Goal: Task Accomplishment & Management: Manage account settings

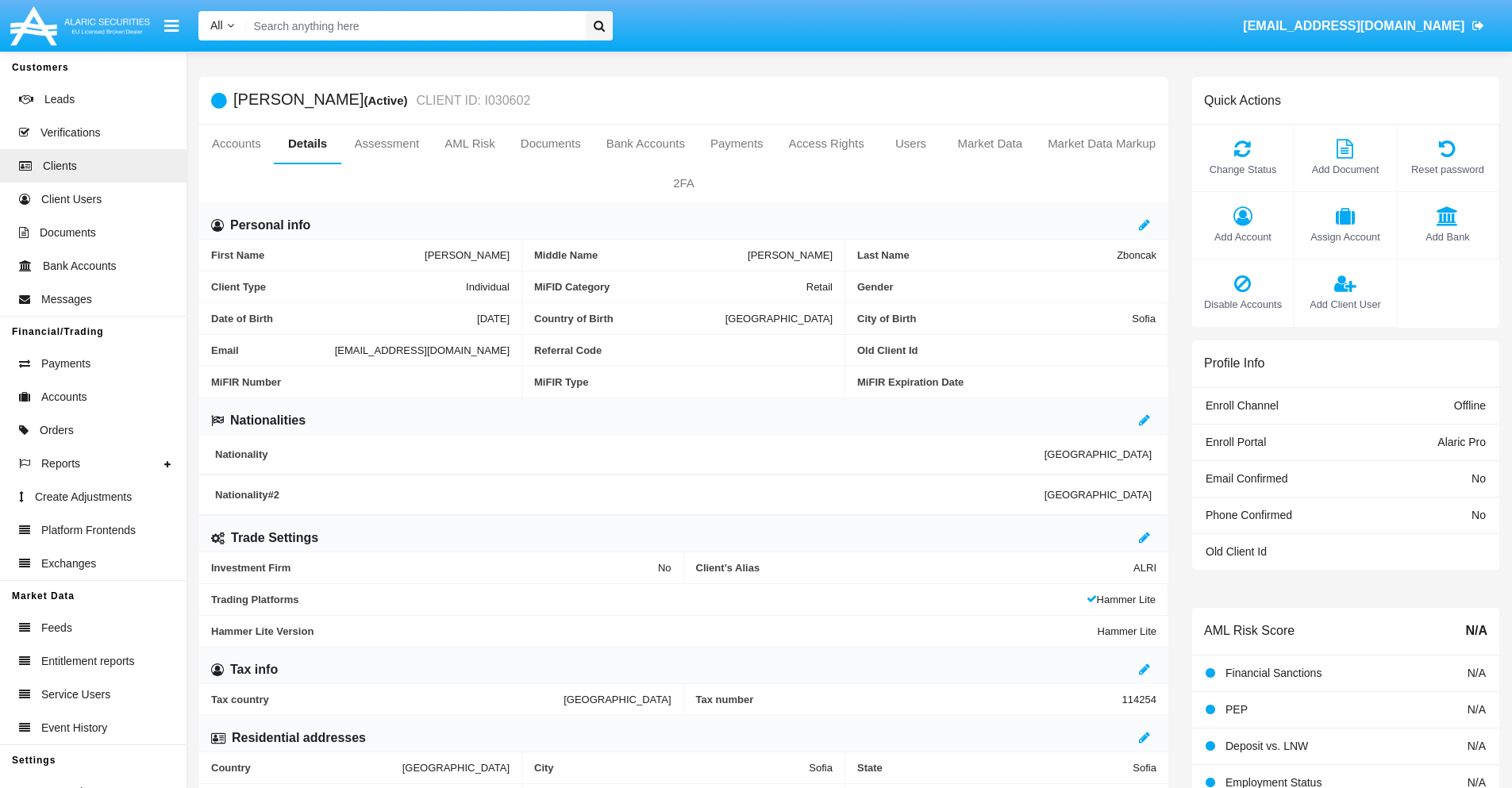
click at [1345, 304] on span "Add Client User" at bounding box center [1345, 304] width 86 height 15
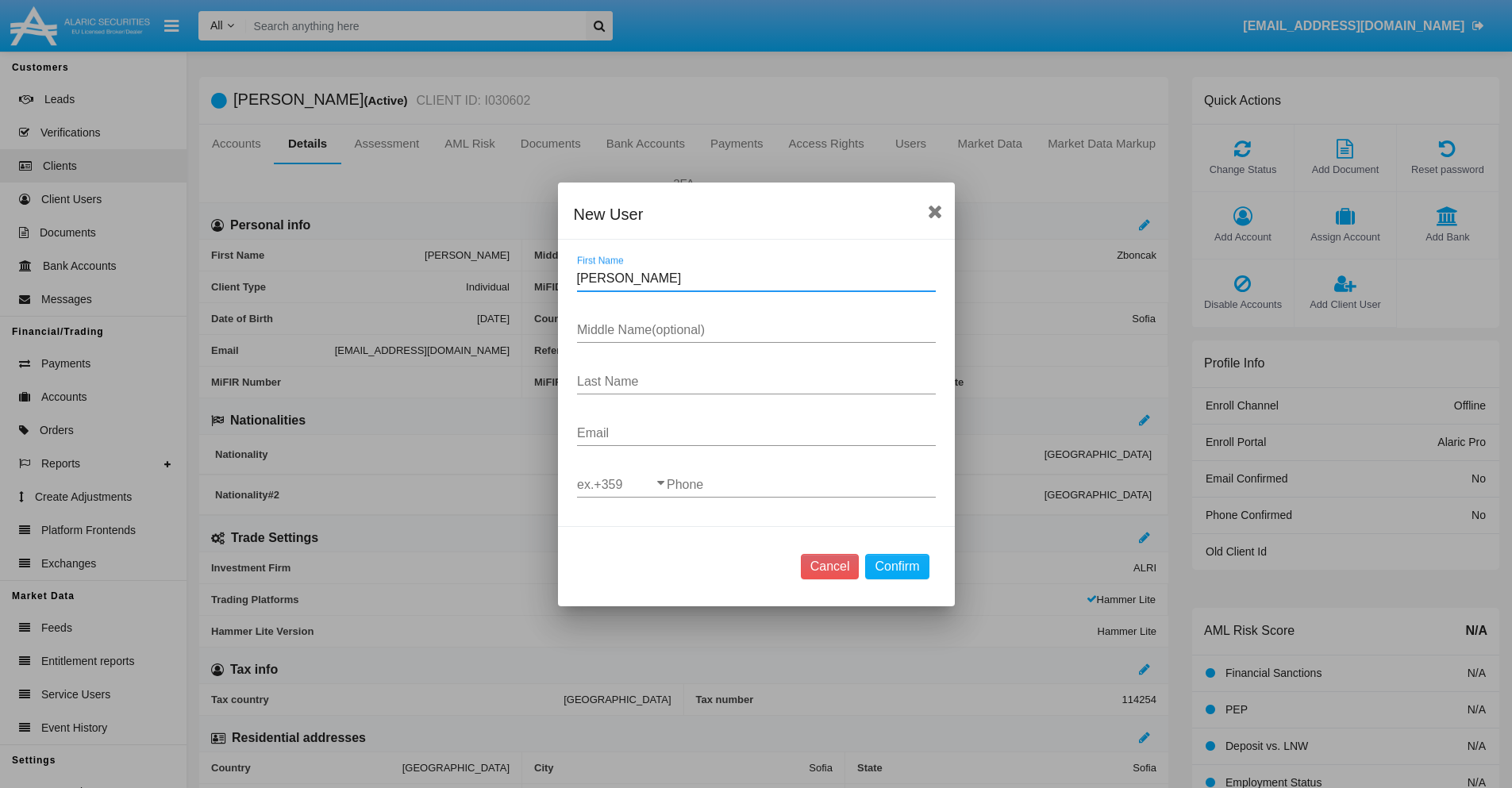
type input "Lamont"
type input "Kacy"
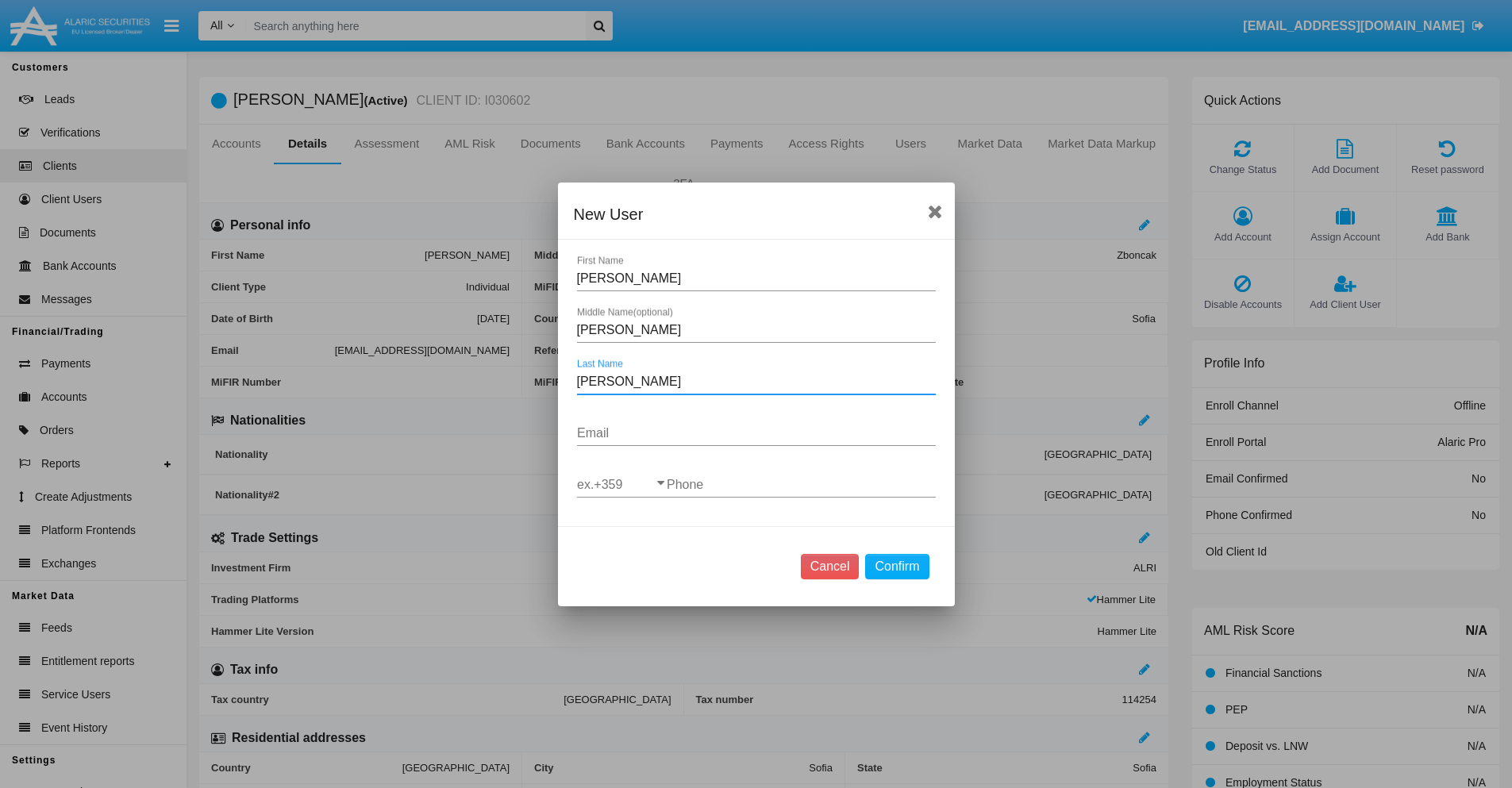
type input "Abshire"
type input "[EMAIL_ADDRESS][DOMAIN_NAME]"
click at [622, 484] on input "ex.+359" at bounding box center [622, 484] width 90 height 15
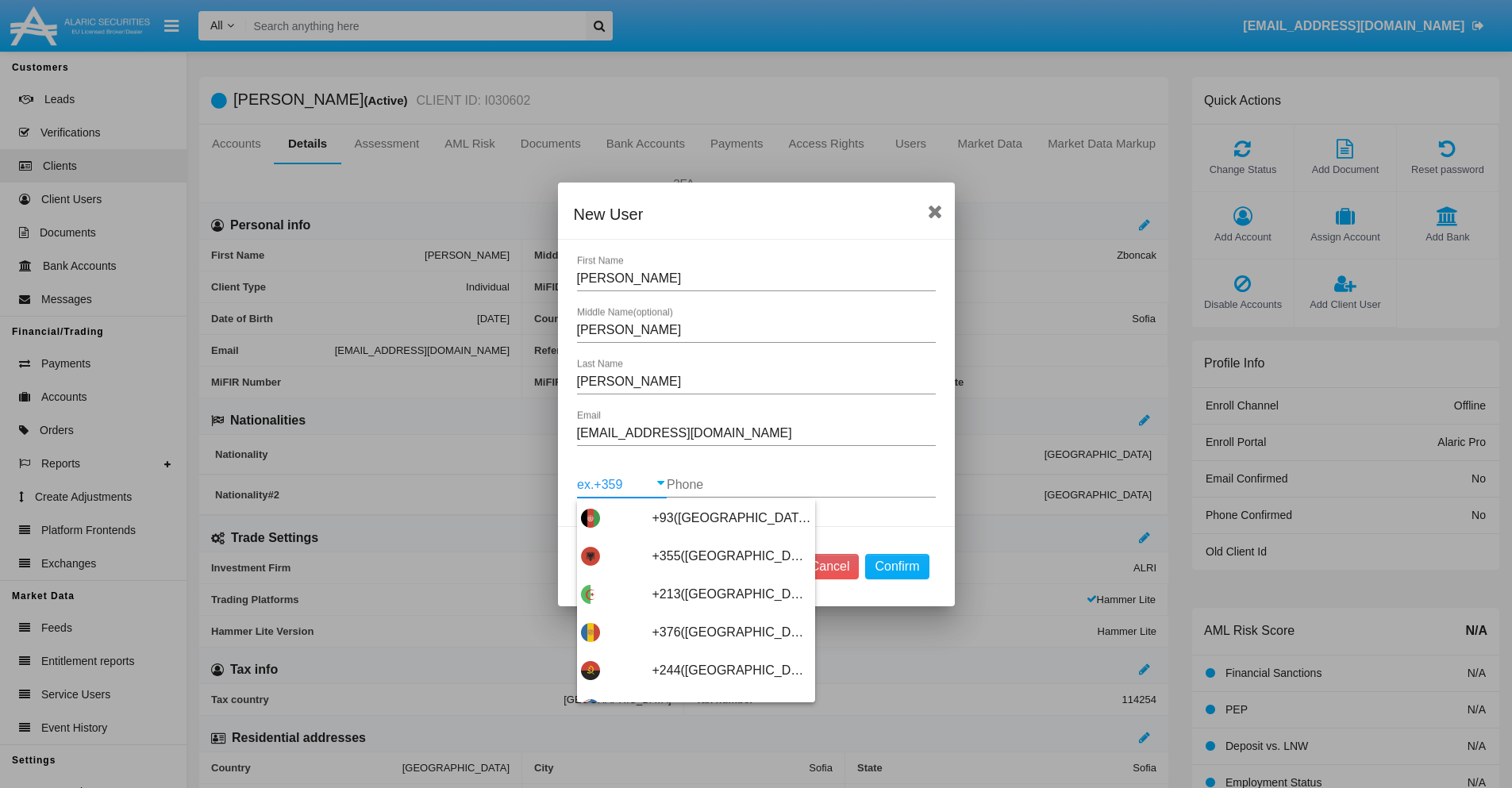
type input "+263([GEOGRAPHIC_DATA])"
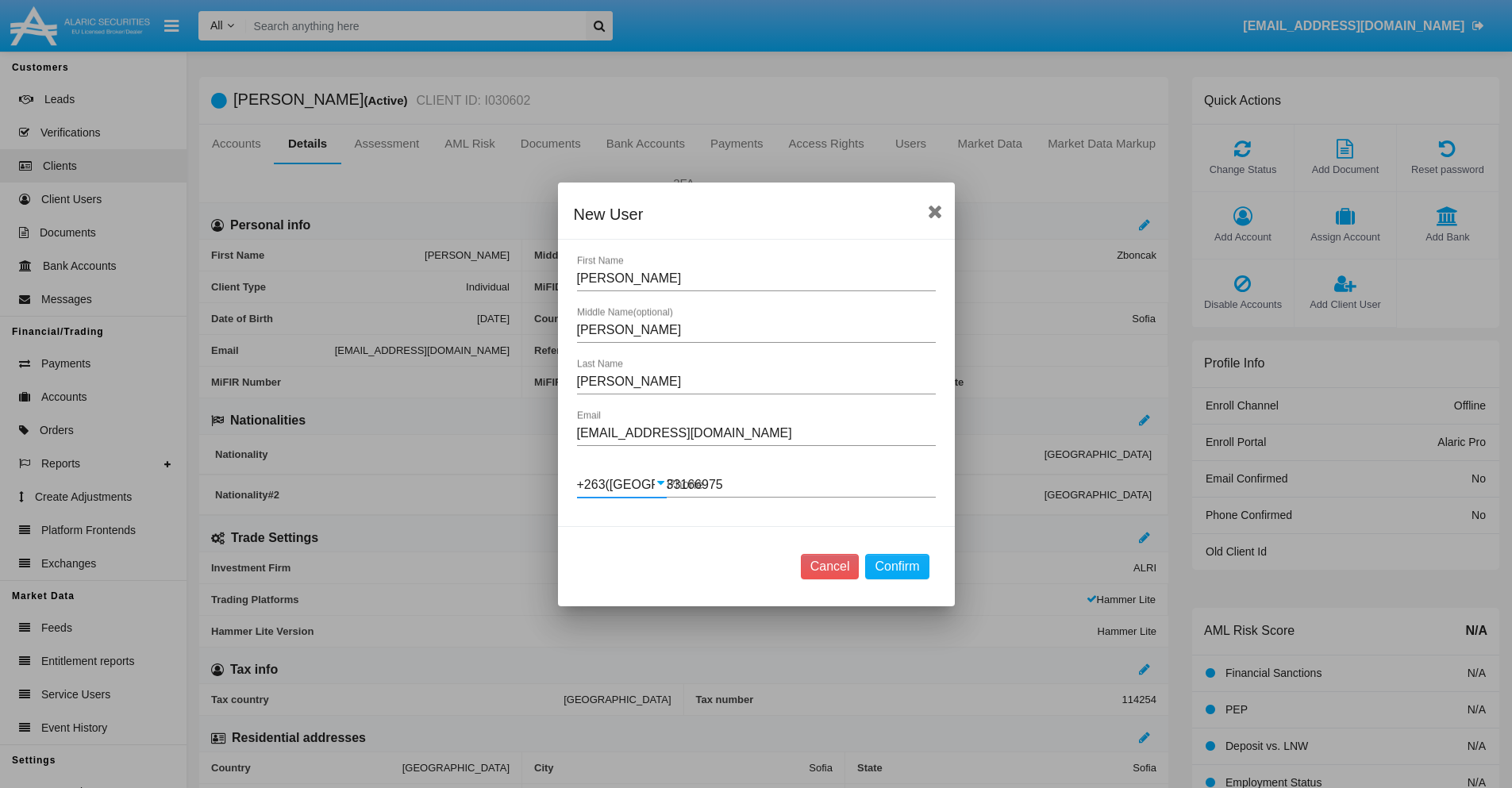
type input "331669755"
click at [897, 566] on button "Confirm" at bounding box center [896, 567] width 63 height 25
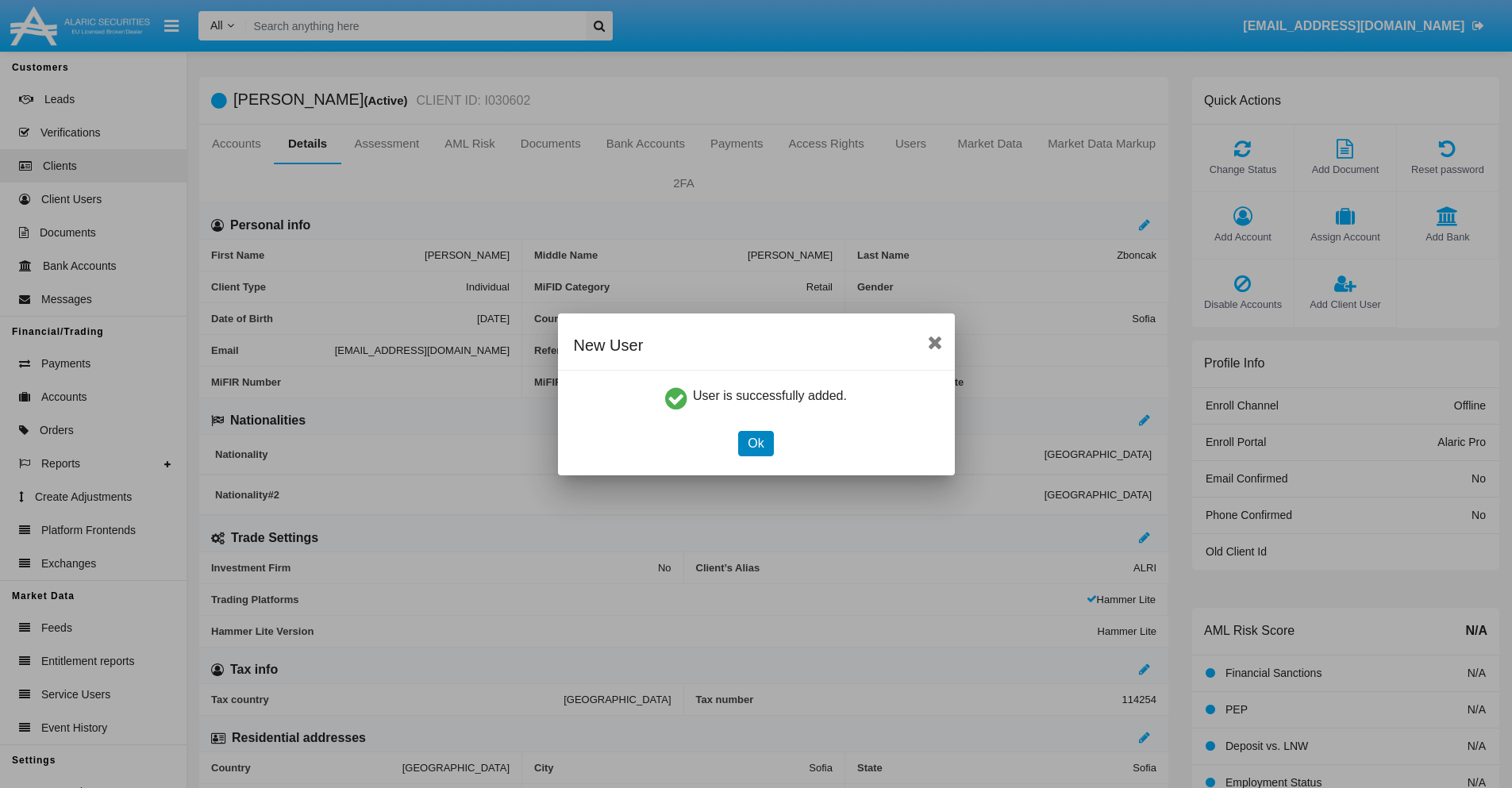
click at [756, 443] on button "Ok" at bounding box center [756, 443] width 35 height 25
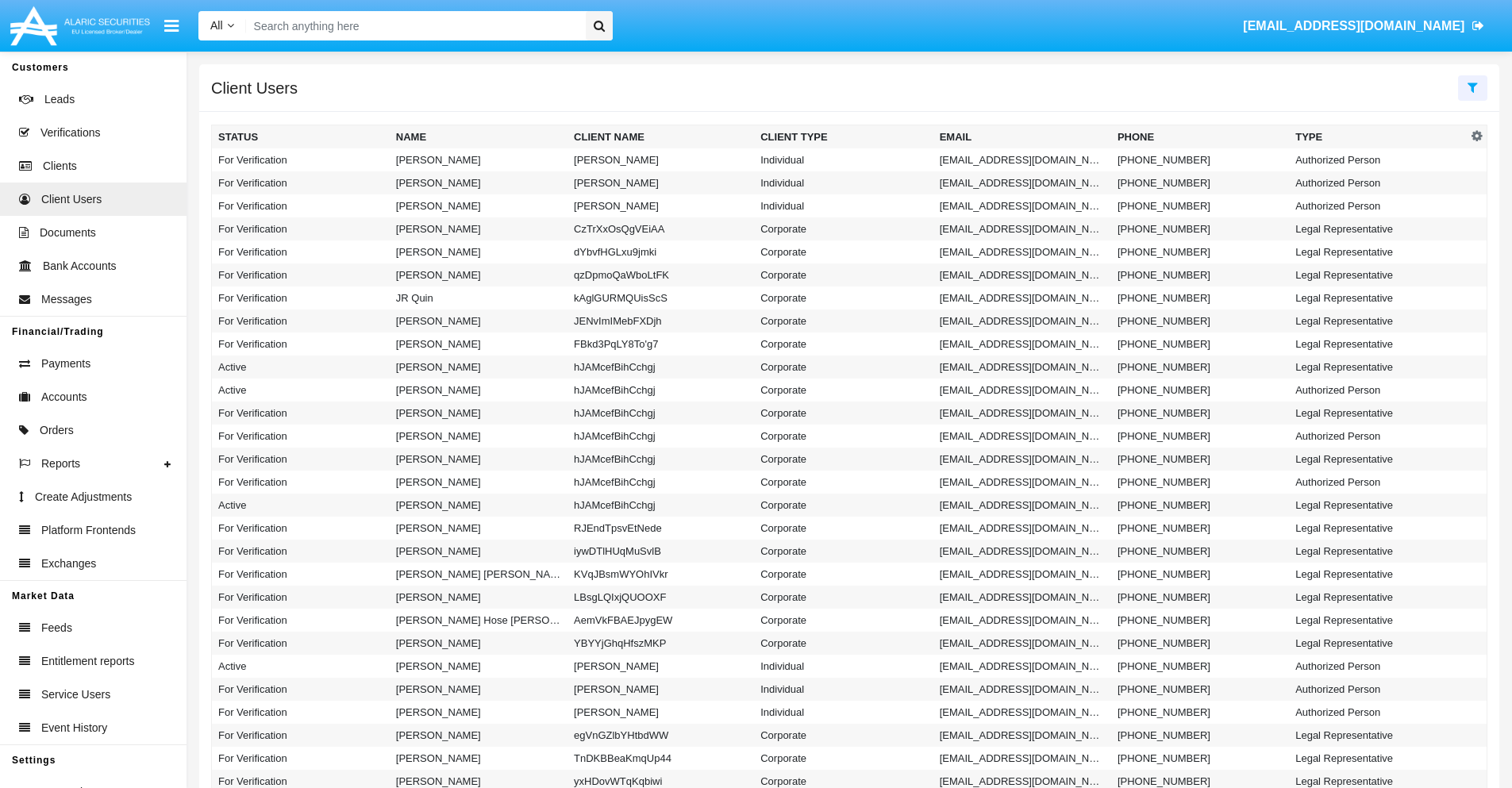
click at [1472, 86] on icon at bounding box center [1473, 87] width 10 height 13
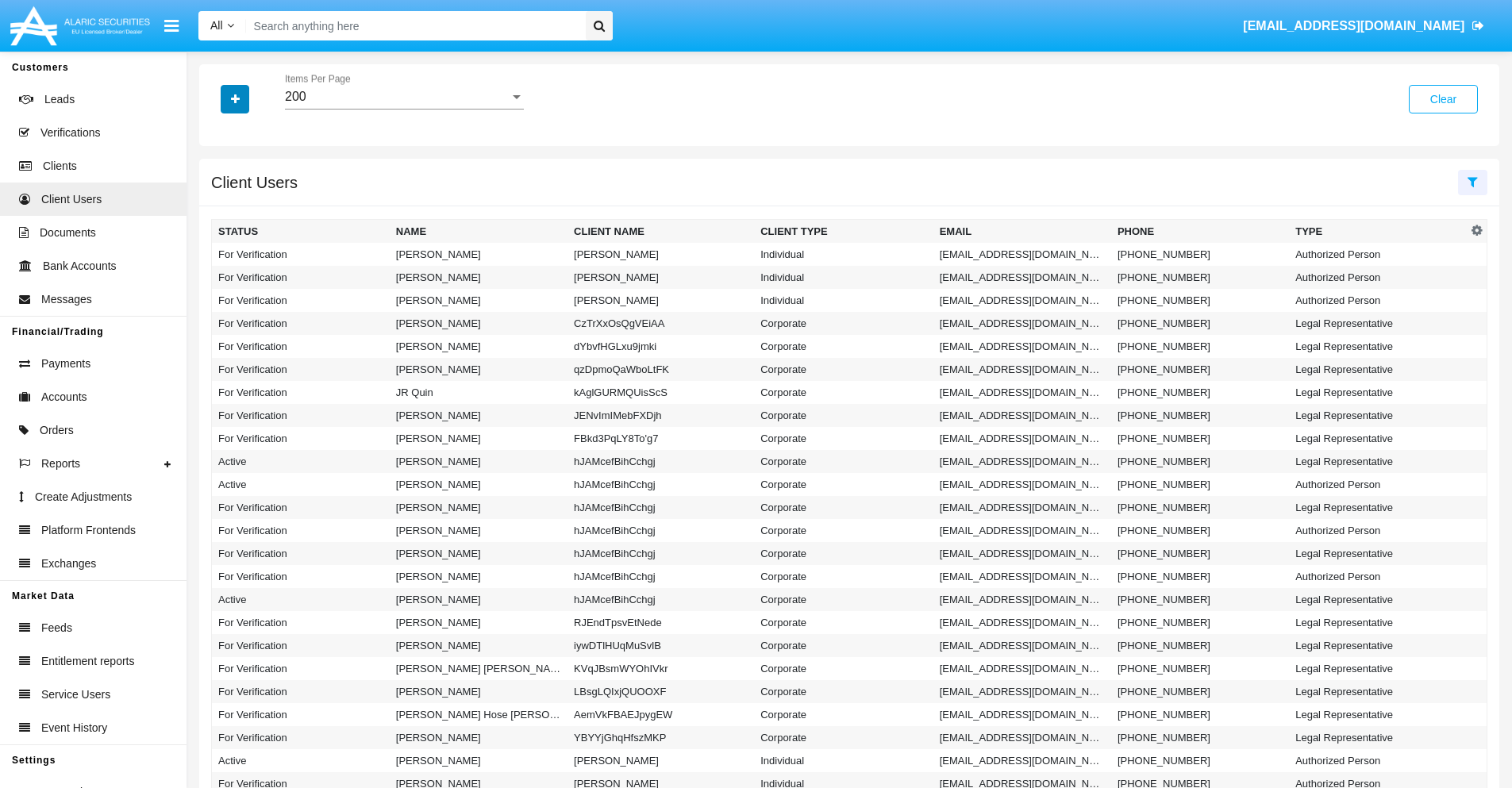
click at [235, 99] on icon "button" at bounding box center [235, 99] width 9 height 11
click at [247, 201] on span "Email" at bounding box center [247, 201] width 32 height 19
click at [218, 208] on input "Email" at bounding box center [217, 208] width 1 height 1
checkbox input "true"
click at [235, 99] on icon "button" at bounding box center [235, 99] width 9 height 11
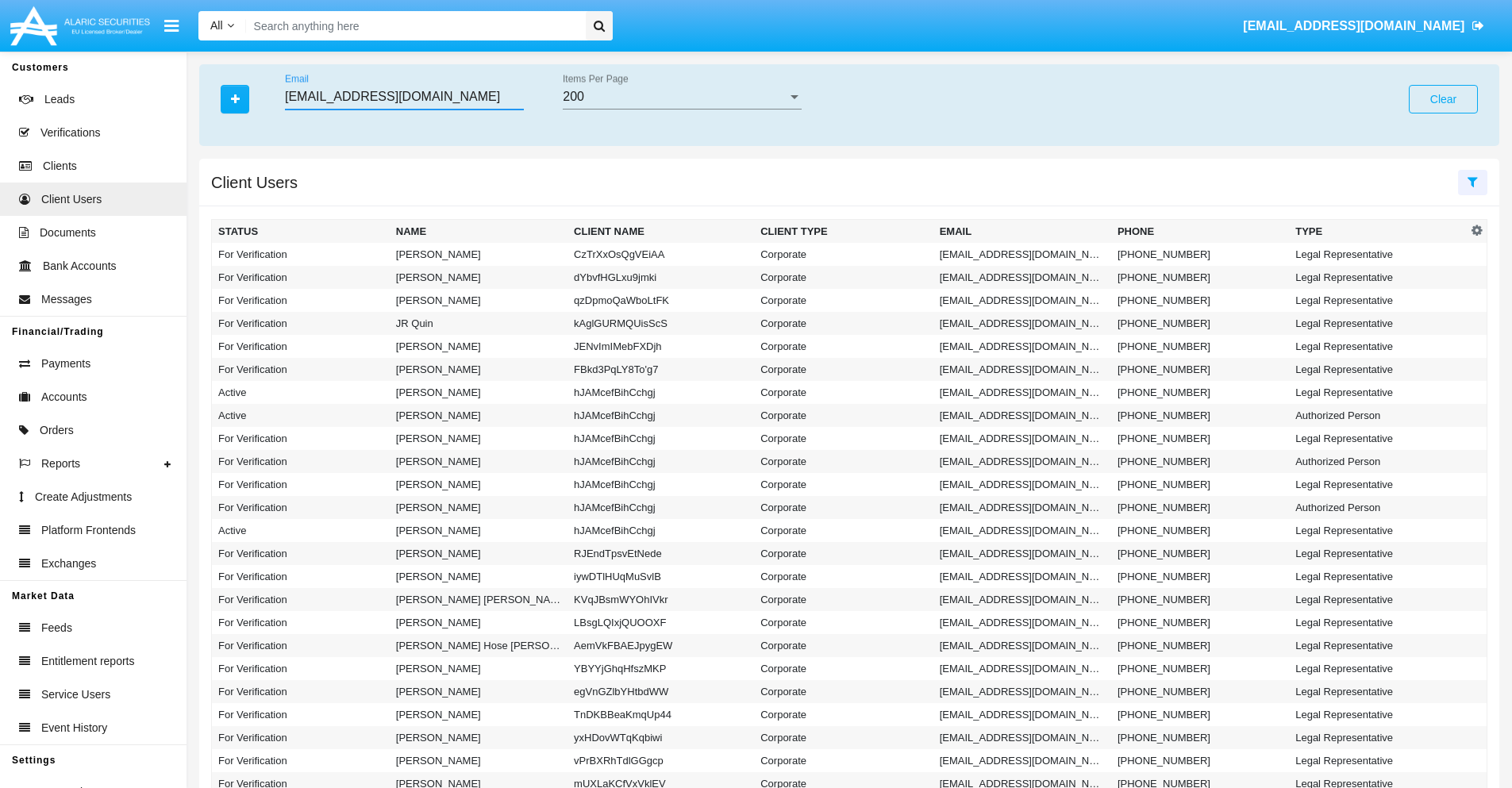
click at [404, 97] on input "[EMAIL_ADDRESS][DOMAIN_NAME]" at bounding box center [404, 97] width 239 height 15
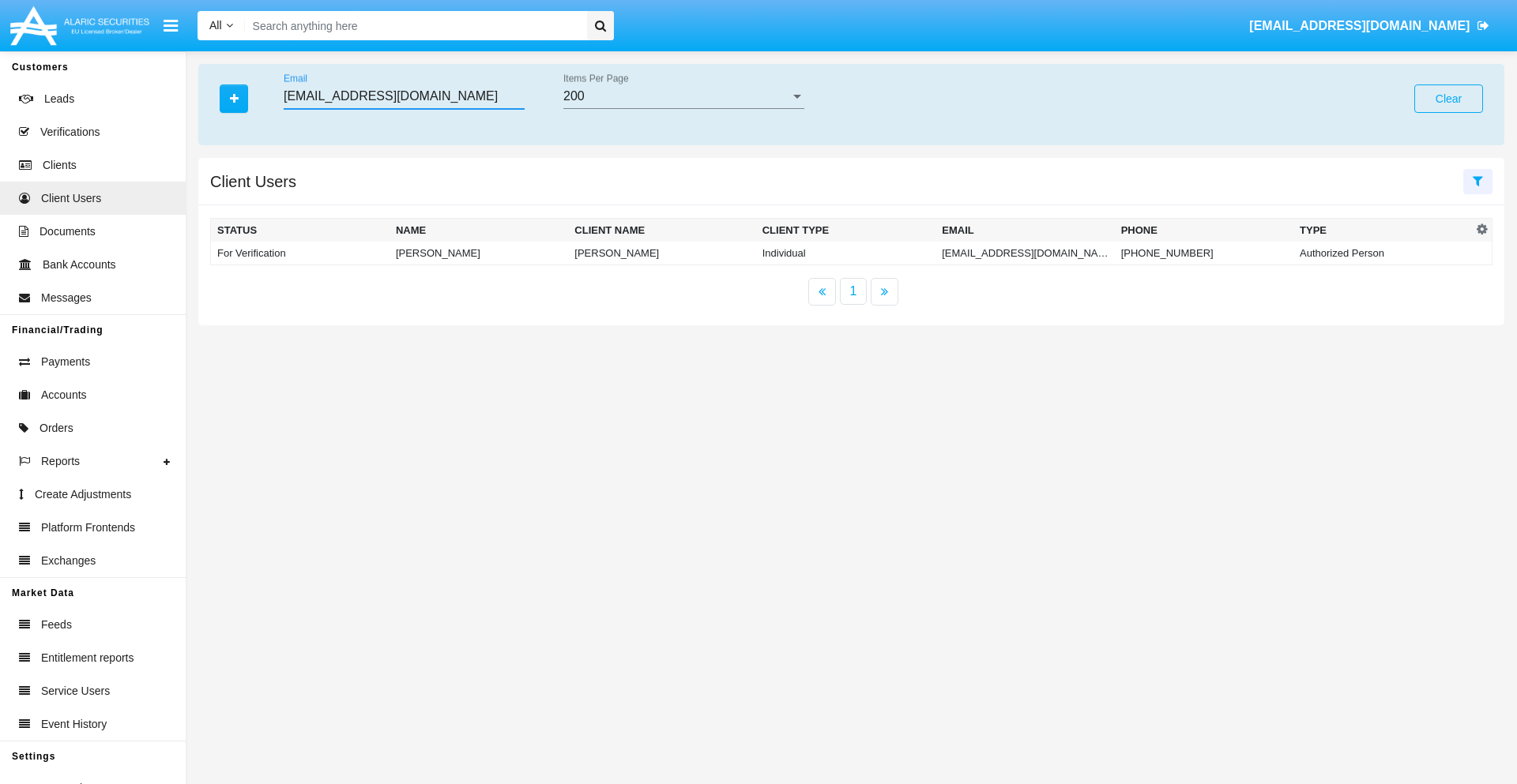
type input "[EMAIL_ADDRESS][DOMAIN_NAME]"
click at [1025, 253] on td "[EMAIL_ADDRESS][DOMAIN_NAME]" at bounding box center [1025, 254] width 178 height 24
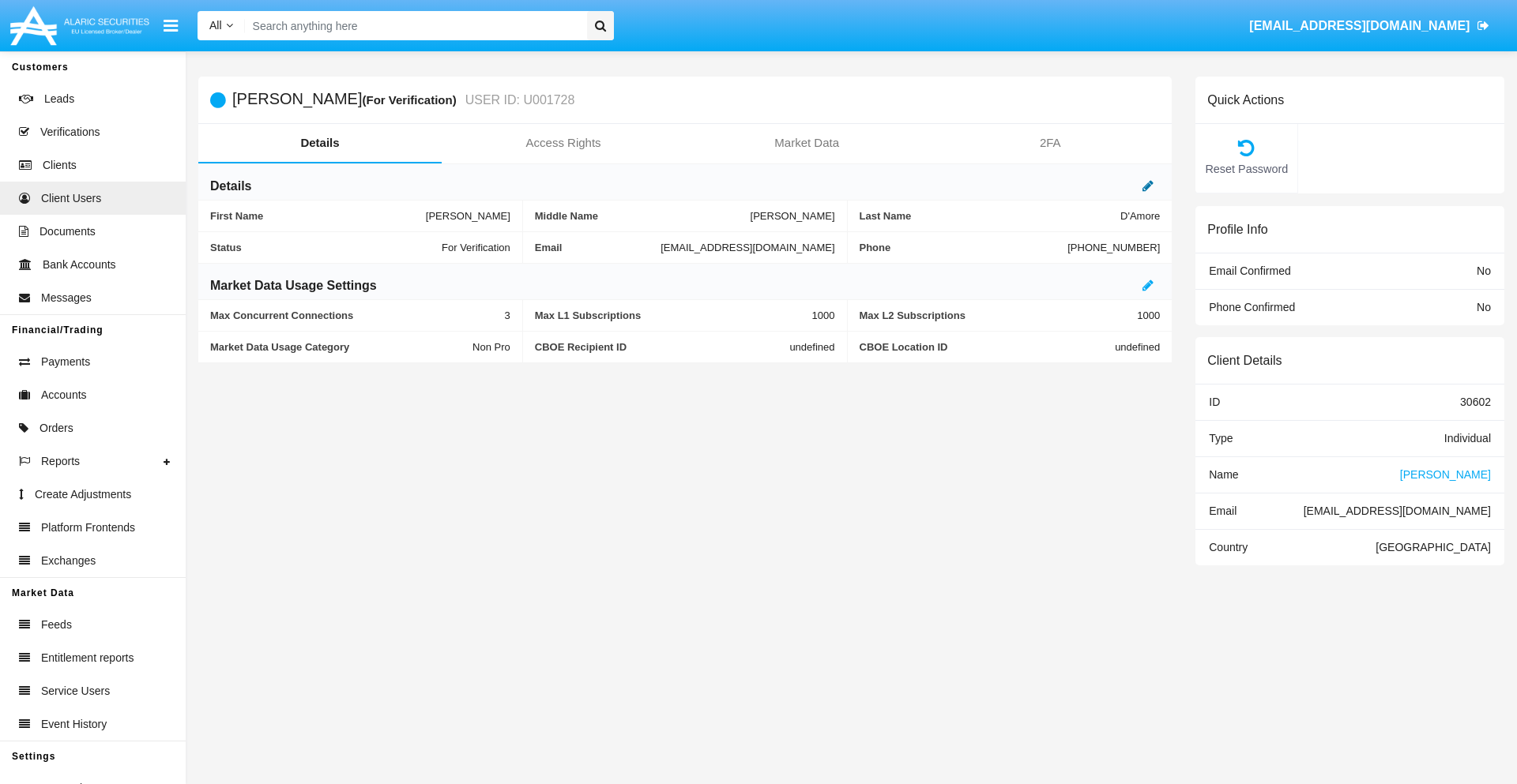
click at [1148, 186] on icon at bounding box center [1148, 185] width 11 height 13
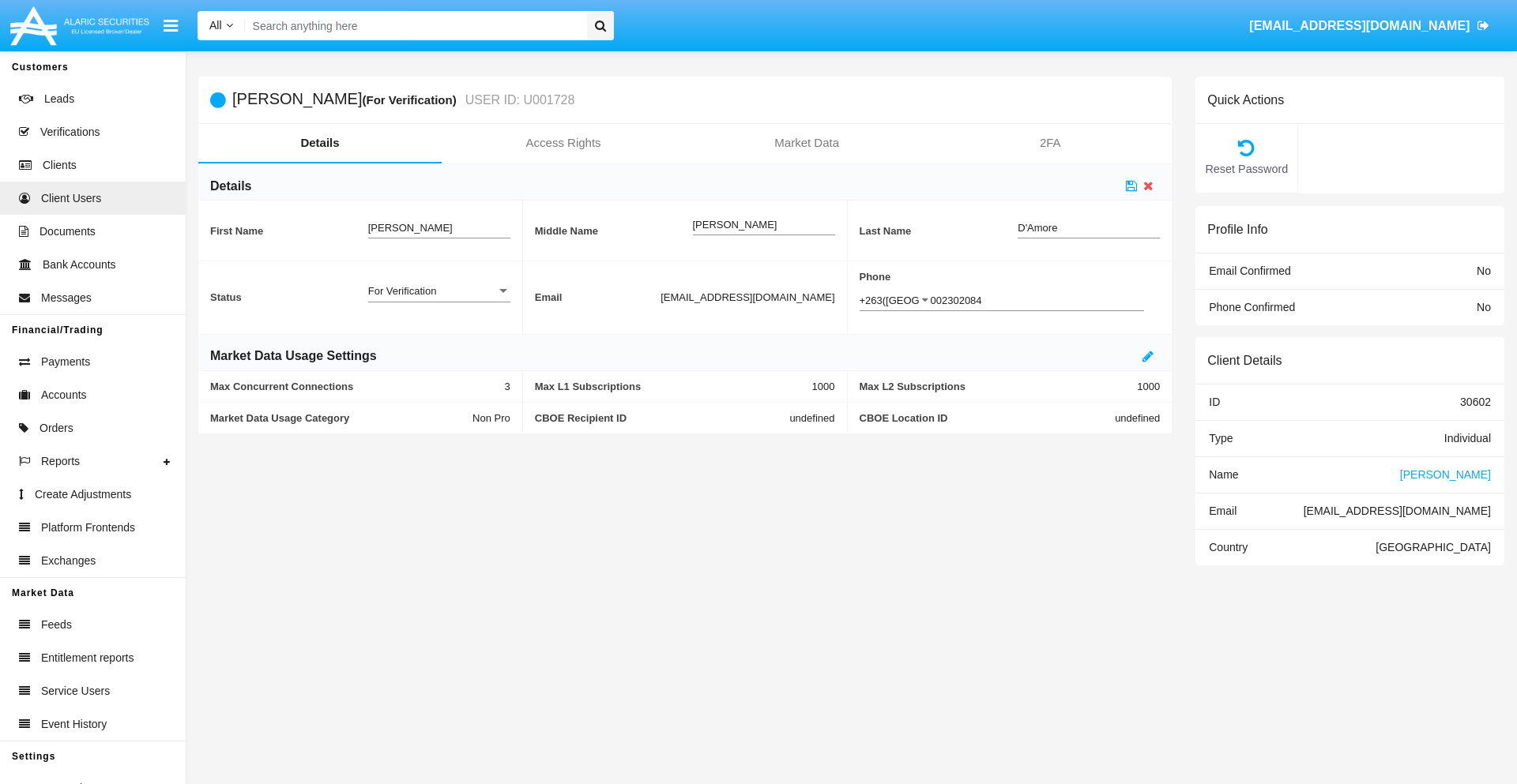
click at [438, 291] on div "For Verification" at bounding box center [432, 291] width 128 height 14
click at [438, 330] on span "Verified" at bounding box center [439, 330] width 142 height 31
click at [1131, 186] on icon at bounding box center [1131, 185] width 11 height 13
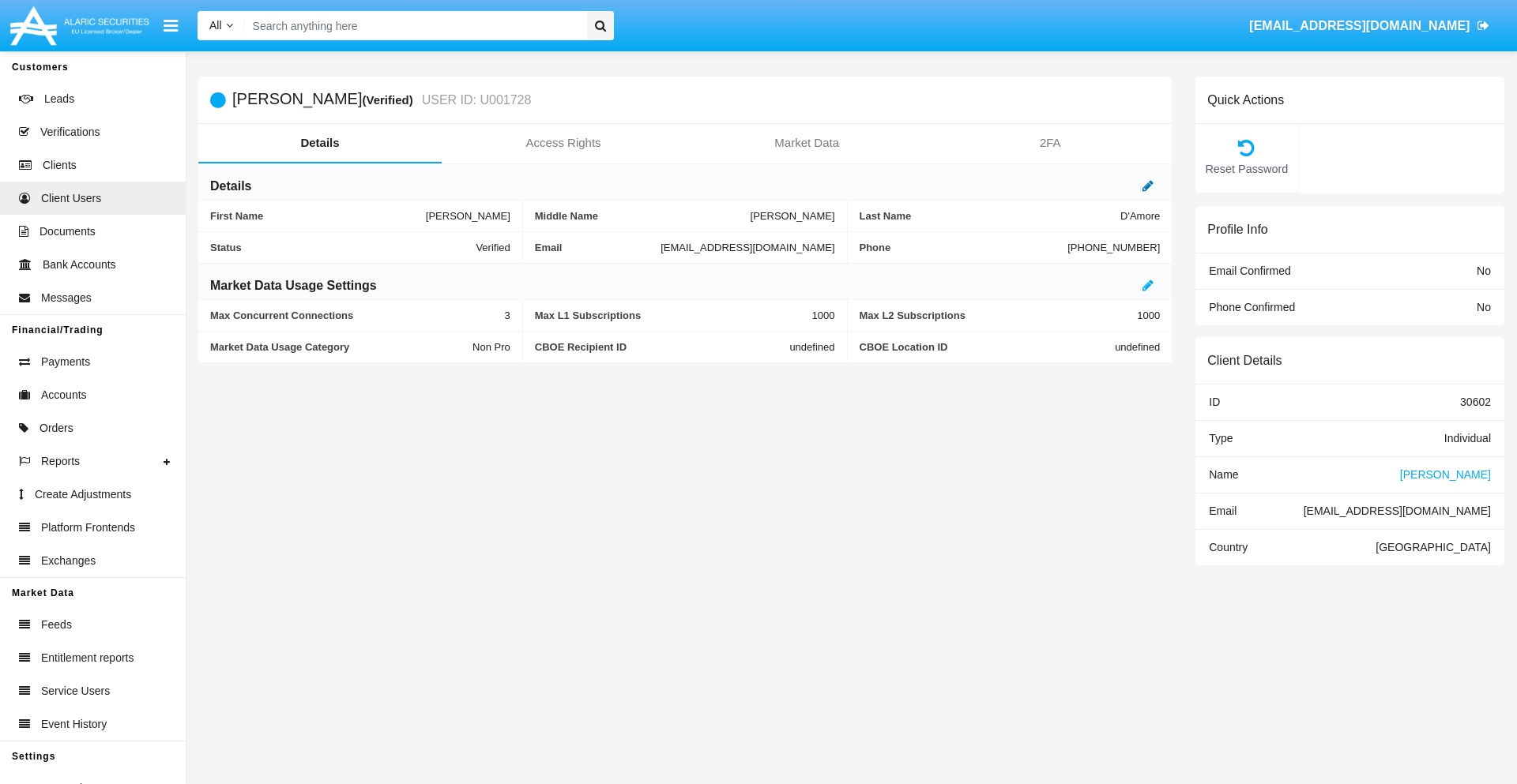
click at [1148, 186] on icon at bounding box center [1148, 185] width 11 height 13
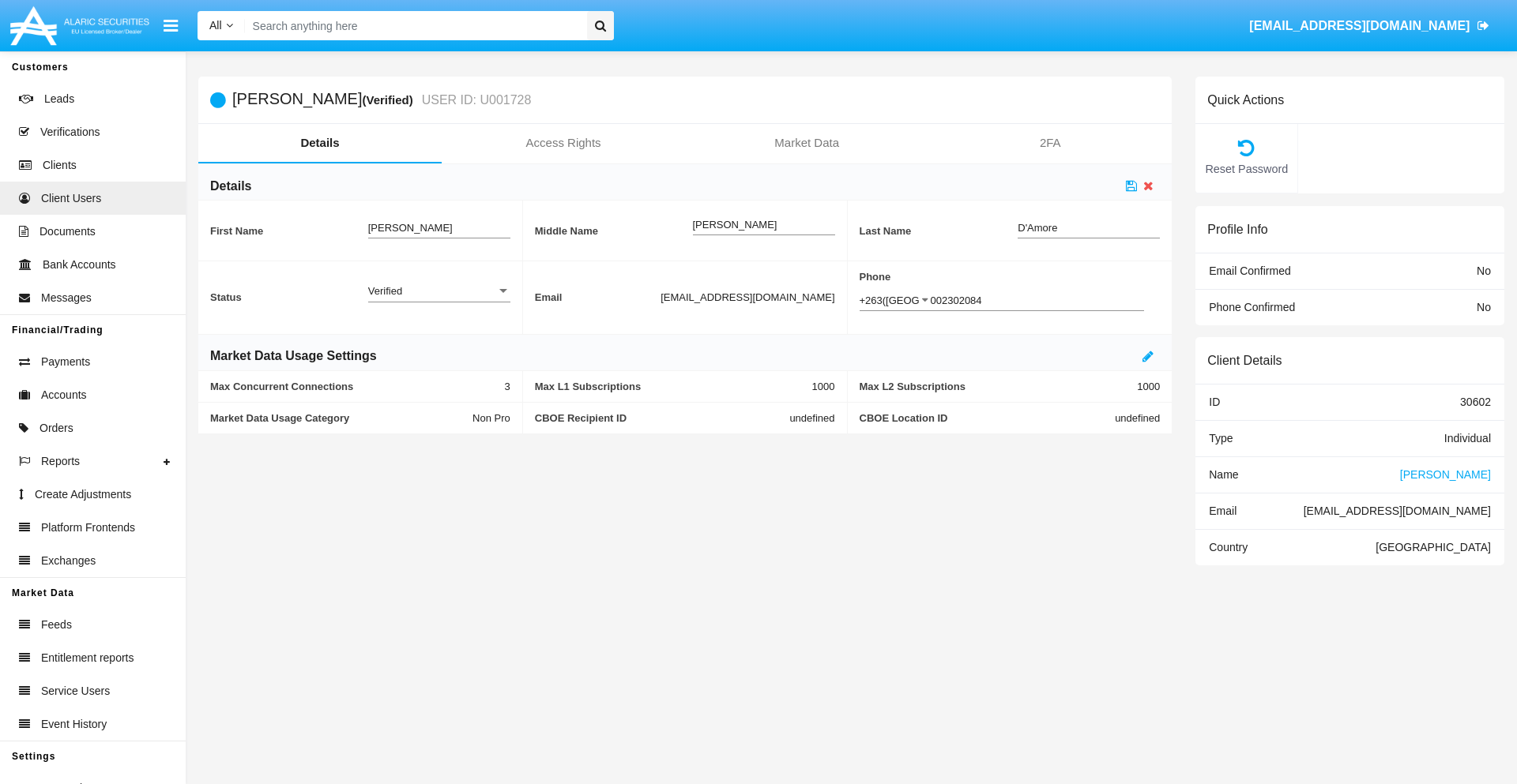
click at [438, 291] on div "Verified" at bounding box center [432, 291] width 128 height 14
click at [438, 299] on span "Active" at bounding box center [439, 299] width 142 height 31
click at [1131, 186] on icon at bounding box center [1131, 185] width 11 height 13
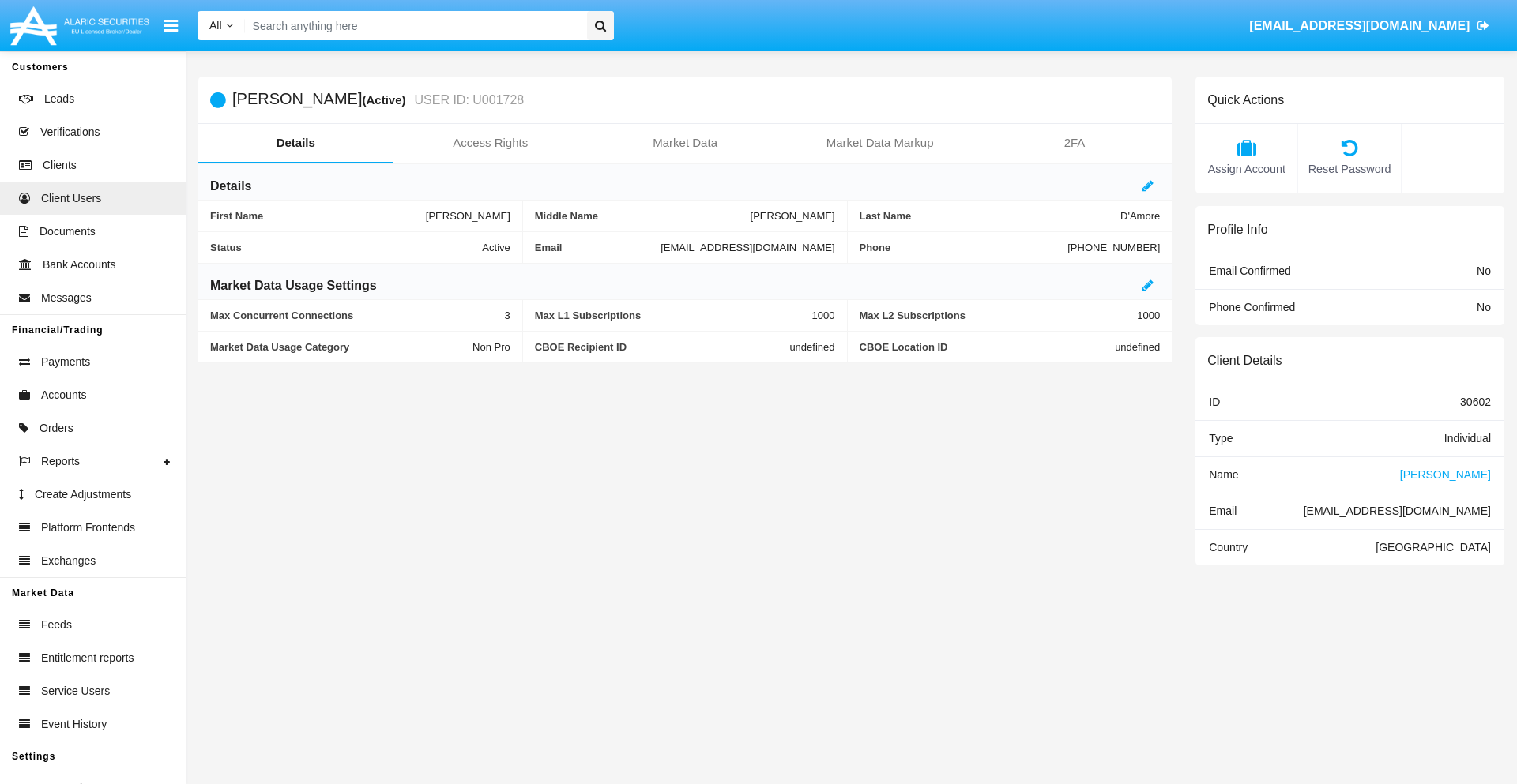
click at [1223, 474] on span "Name" at bounding box center [1223, 474] width 29 height 13
